Goal: Information Seeking & Learning: Learn about a topic

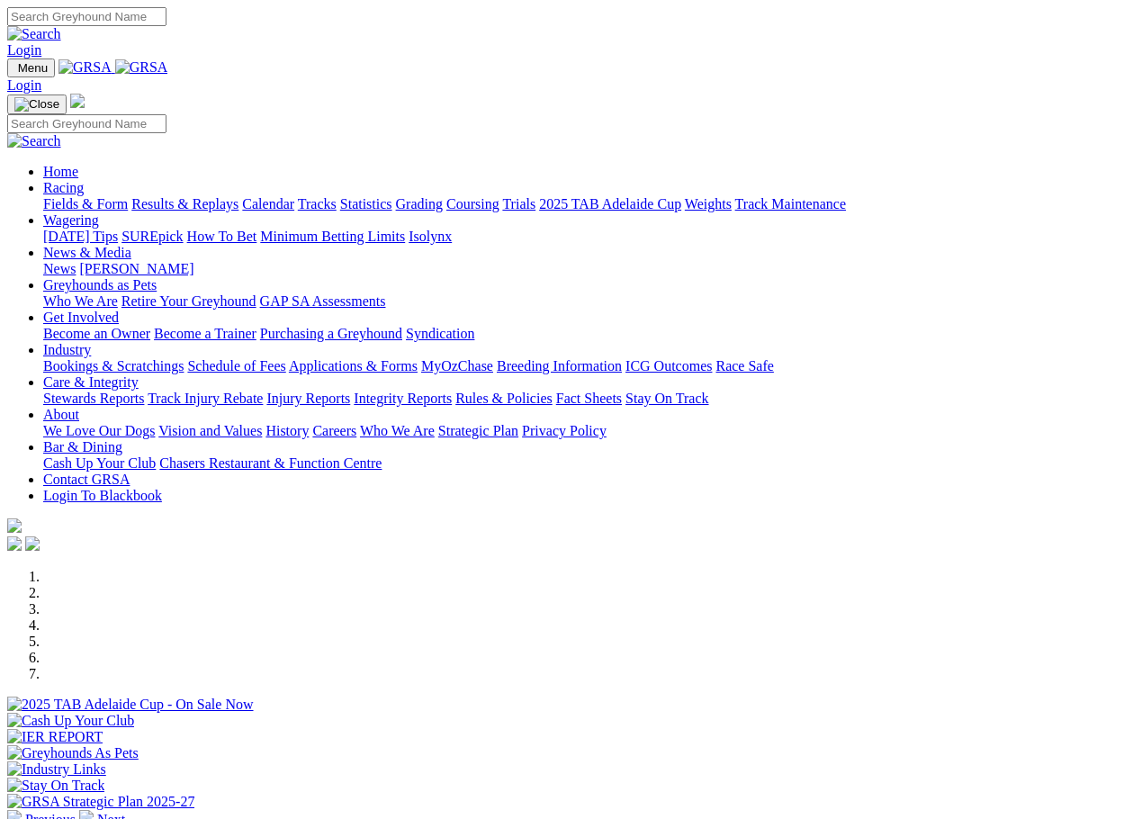
scroll to position [589, 0]
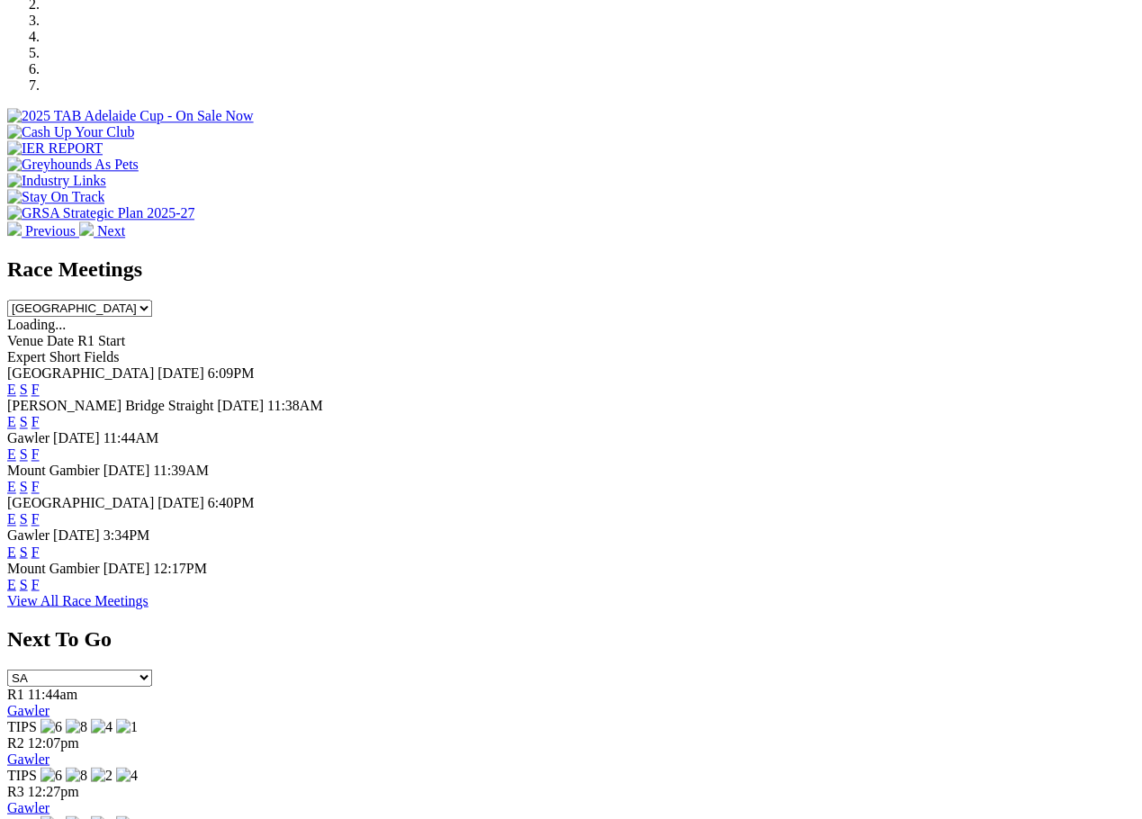
click at [16, 511] on link "E" at bounding box center [11, 518] width 9 height 15
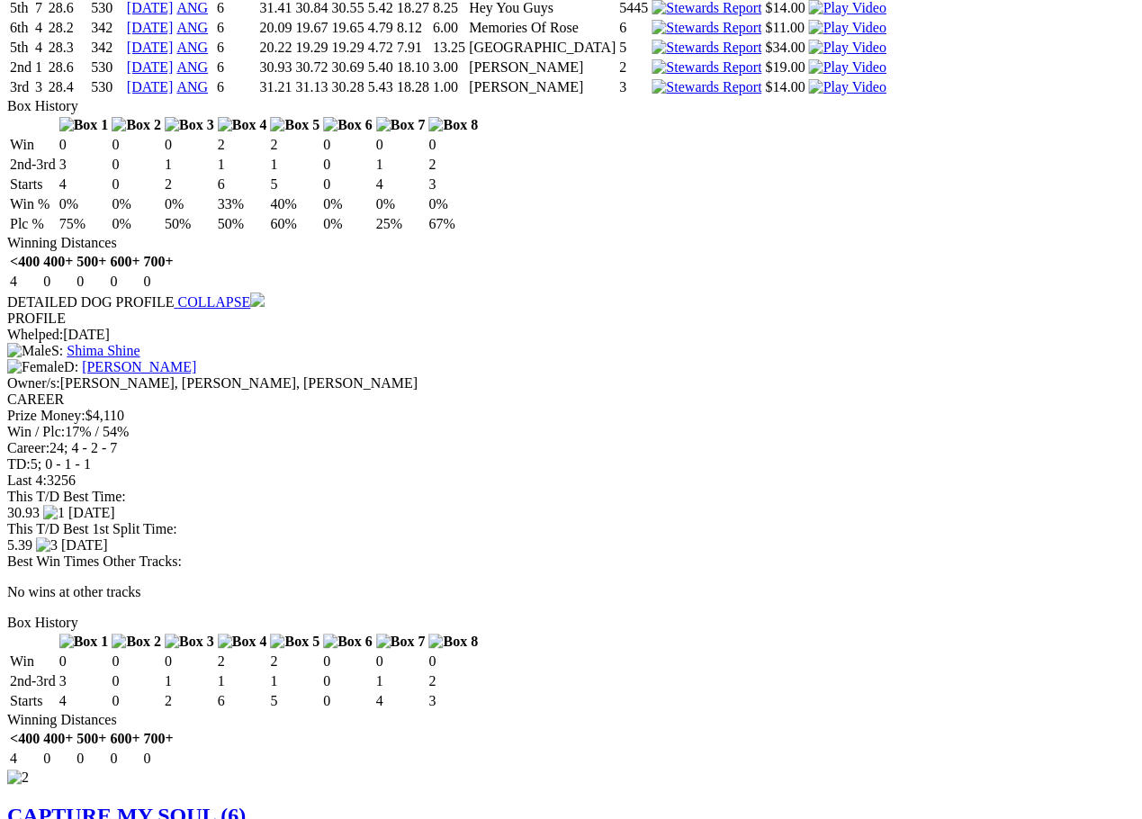
scroll to position [2136, 0]
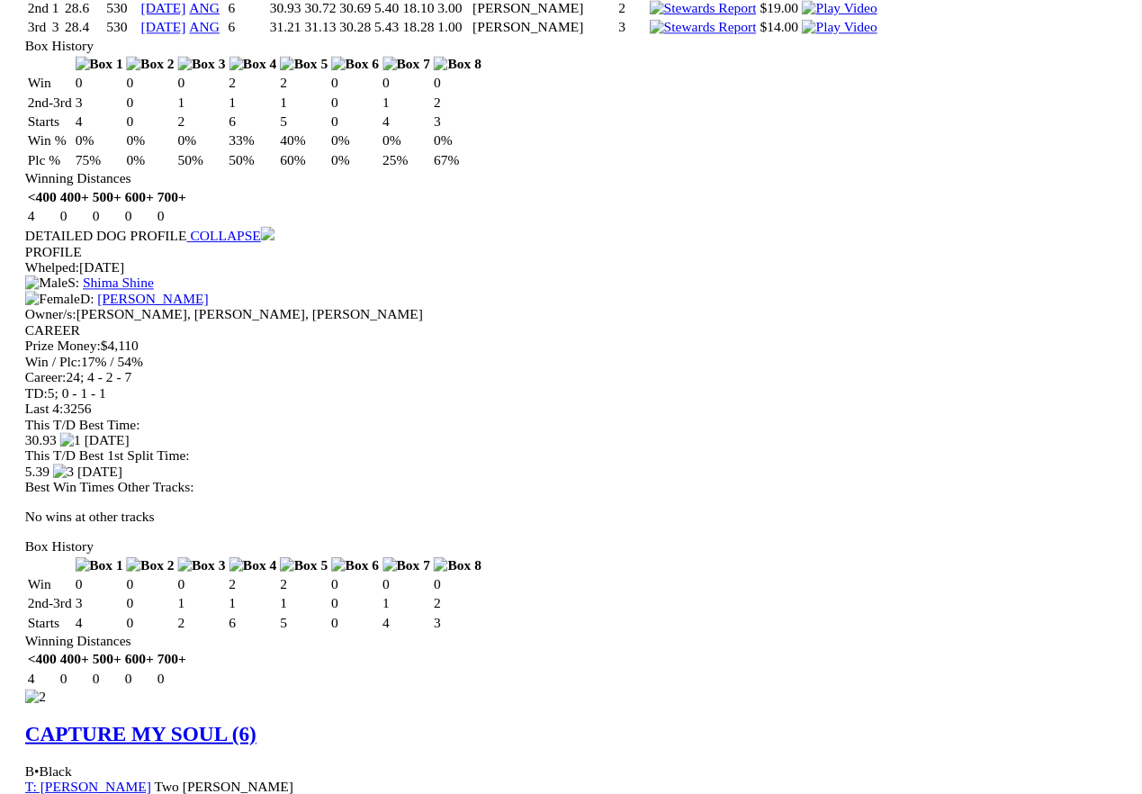
scroll to position [2182, 0]
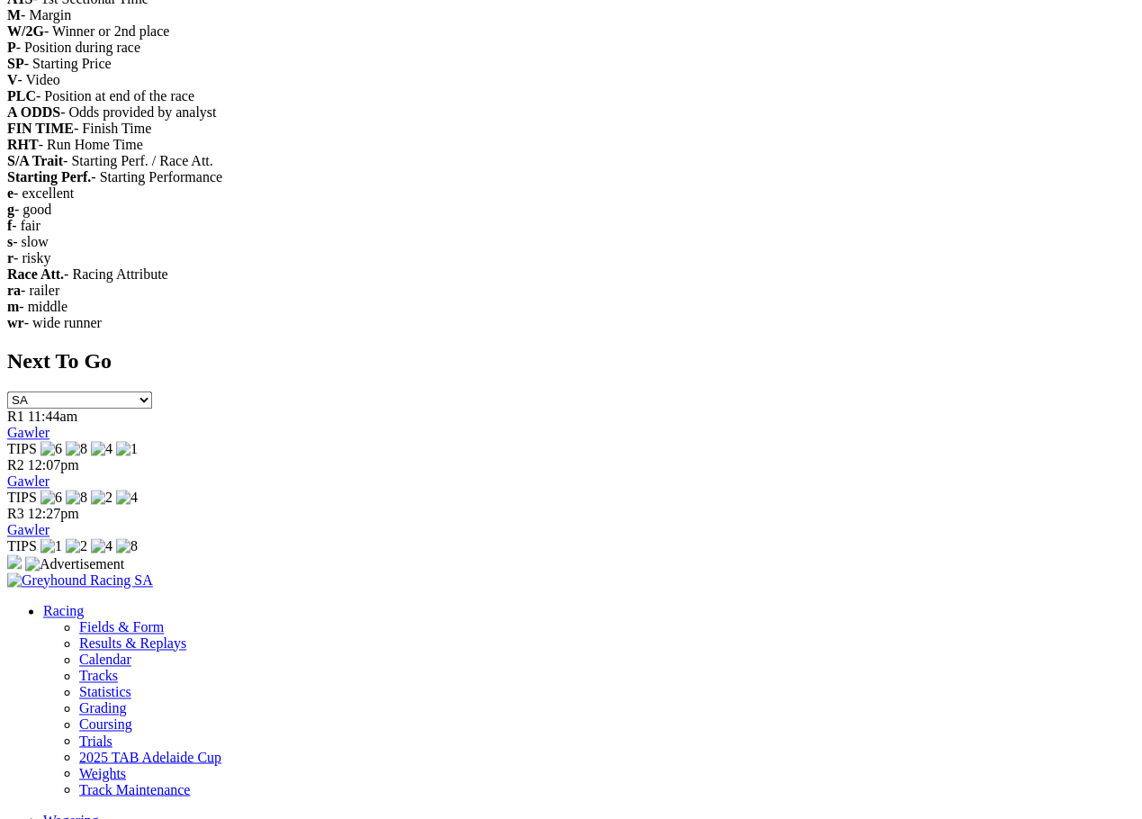
scroll to position [2692, 0]
